Goal: Task Accomplishment & Management: Manage account settings

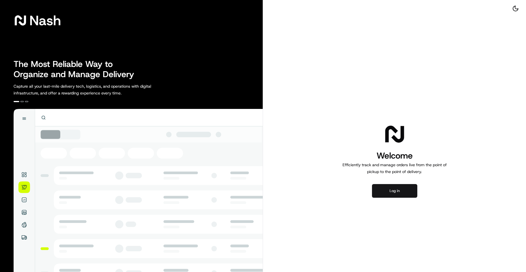
click at [405, 192] on button "Log in" at bounding box center [394, 191] width 45 height 14
